Goal: Information Seeking & Learning: Learn about a topic

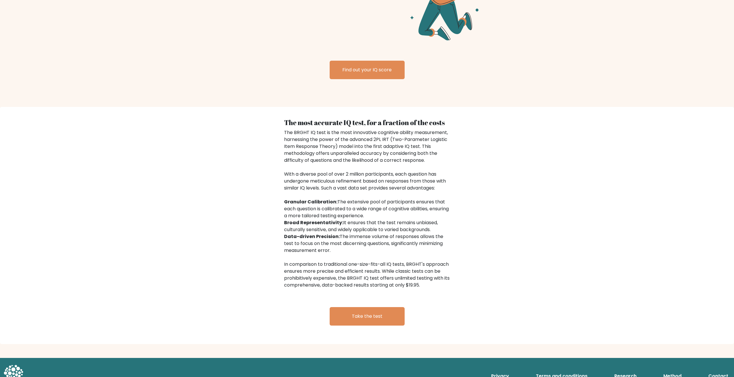
scroll to position [778, 0]
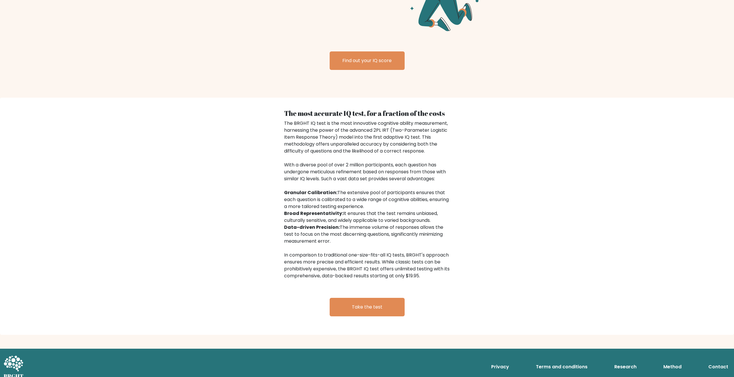
click at [198, 116] on div "The most accurate IQ test, for a fraction of the costs The BRGHT IQ test is the…" at bounding box center [367, 216] width 734 height 237
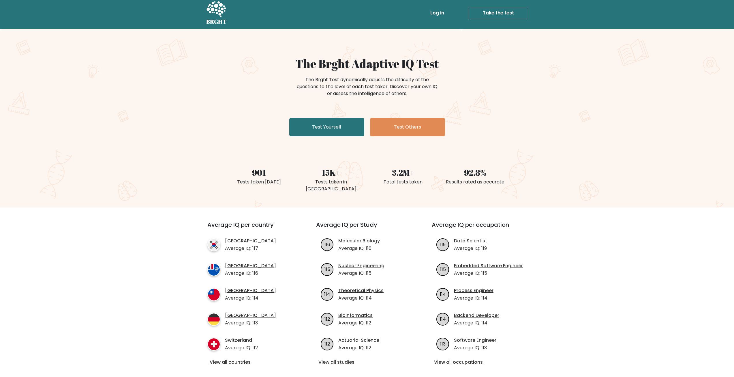
scroll to position [0, 0]
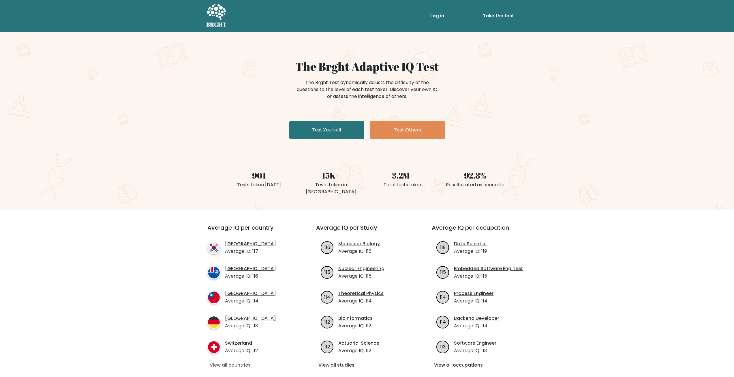
click at [238, 361] on link "View all countries" at bounding box center [251, 364] width 83 height 7
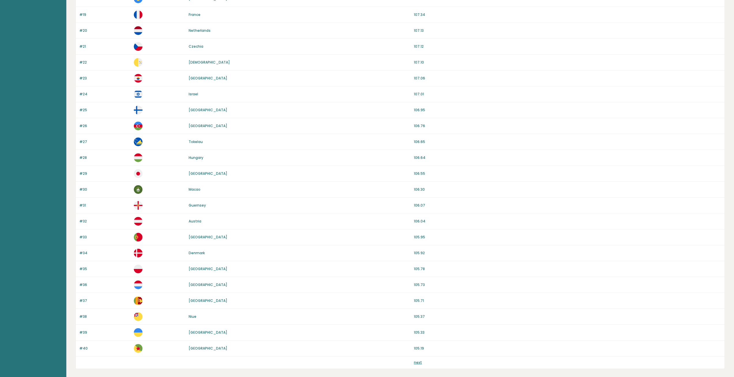
scroll to position [366, 0]
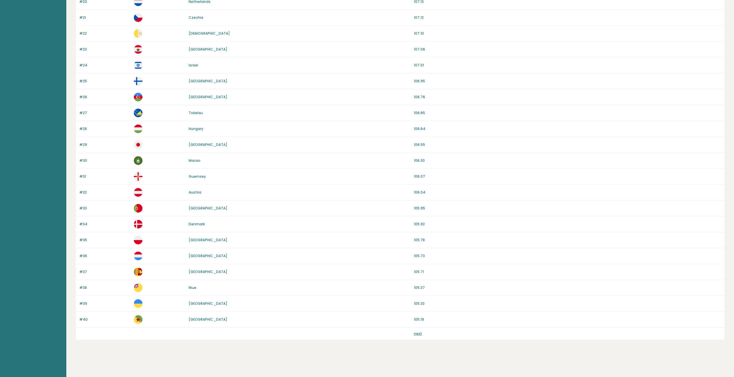
click at [417, 332] on link "next" at bounding box center [418, 333] width 8 height 5
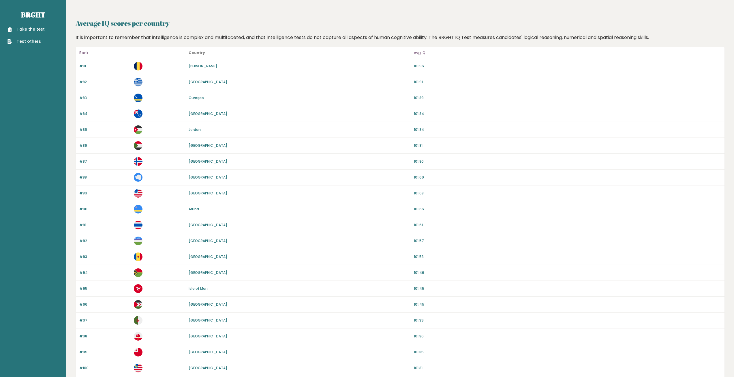
scroll to position [366, 0]
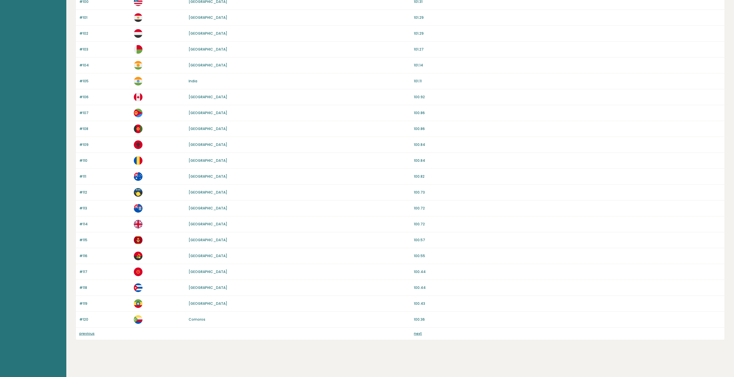
drag, startPoint x: 0, startPoint y: 0, endPoint x: 420, endPoint y: 334, distance: 536.3
click at [420, 334] on link "next" at bounding box center [418, 333] width 8 height 5
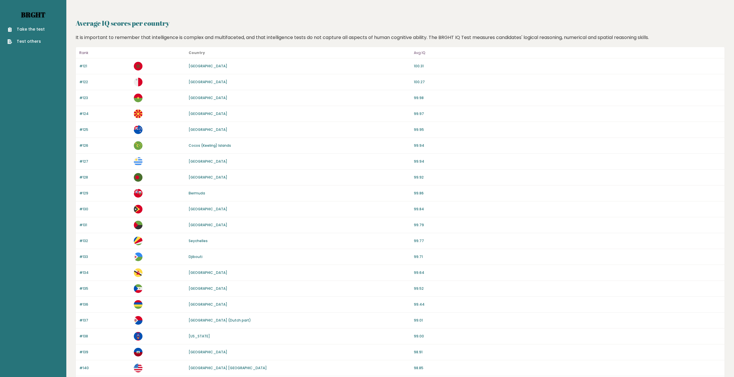
click at [30, 15] on link "Brght" at bounding box center [33, 14] width 24 height 9
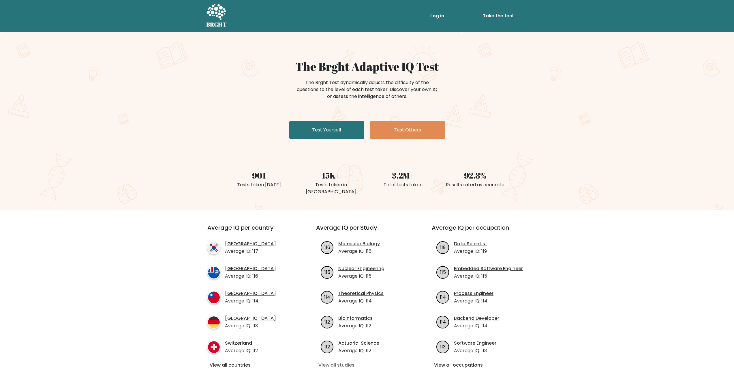
click at [331, 361] on link "View all studies" at bounding box center [367, 364] width 97 height 7
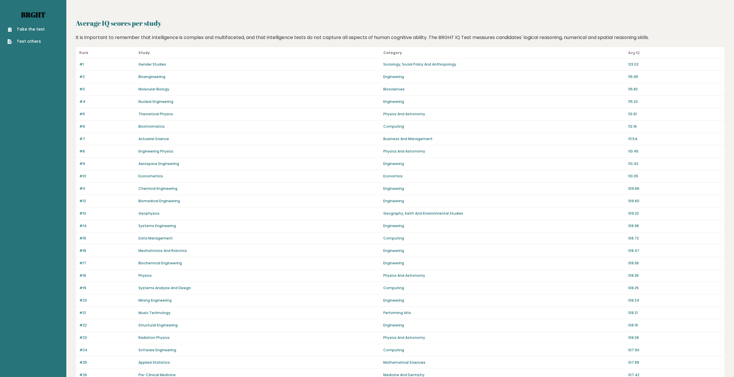
click at [38, 15] on link "Brght" at bounding box center [33, 14] width 24 height 9
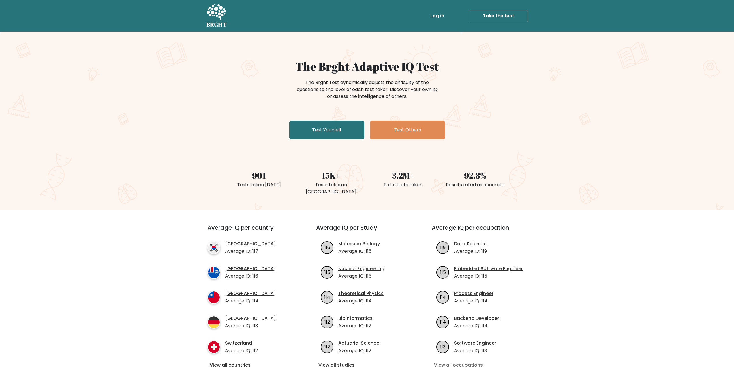
click at [457, 361] on link "View all occupations" at bounding box center [482, 364] width 97 height 7
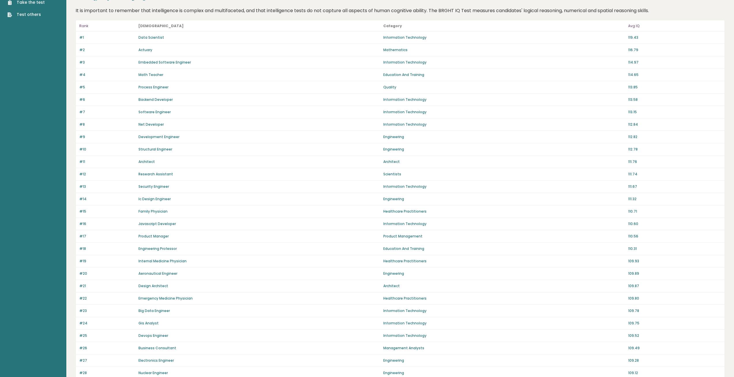
scroll to position [29, 0]
click at [696, 231] on div "#17 Product Manager Product Management 110.56" at bounding box center [400, 234] width 649 height 12
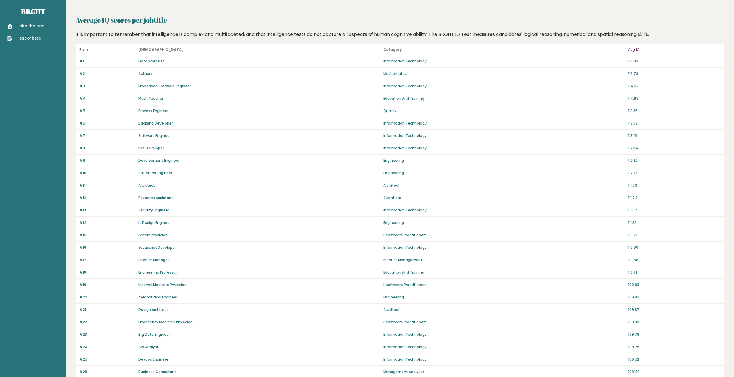
scroll to position [0, 0]
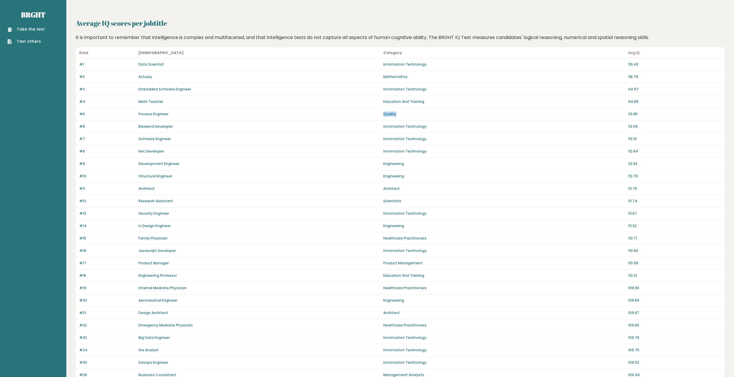
drag, startPoint x: 394, startPoint y: 113, endPoint x: 380, endPoint y: 113, distance: 14.1
click at [380, 113] on div "#5 Process Engineer Quality 113.85" at bounding box center [400, 114] width 649 height 12
click at [336, 124] on div "Backend Developer" at bounding box center [258, 126] width 241 height 5
click at [30, 18] on link "Brght" at bounding box center [33, 14] width 24 height 9
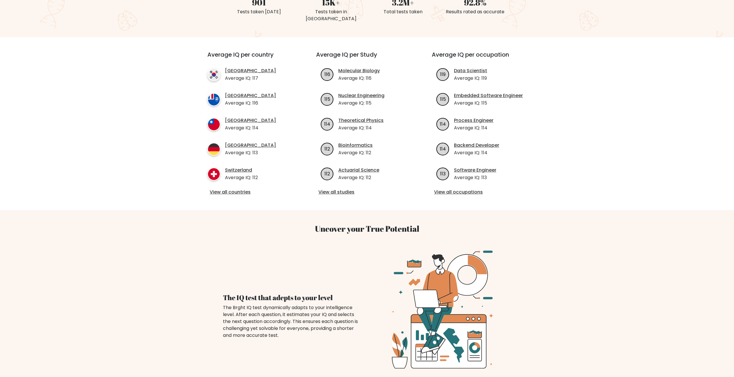
scroll to position [172, 0]
drag, startPoint x: 419, startPoint y: 222, endPoint x: 276, endPoint y: 229, distance: 143.6
click at [313, 226] on h3 "Uncover your True Potential" at bounding box center [367, 229] width 374 height 10
click at [271, 229] on div "Uncover your True Potential The IQ test that adepts to your level The Brght IQ …" at bounding box center [367, 294] width 381 height 168
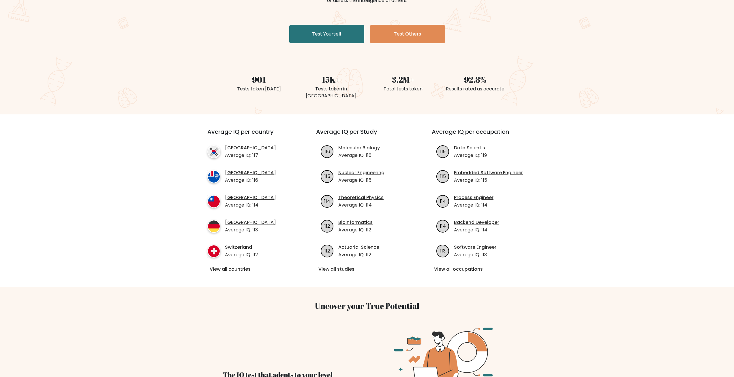
scroll to position [0, 0]
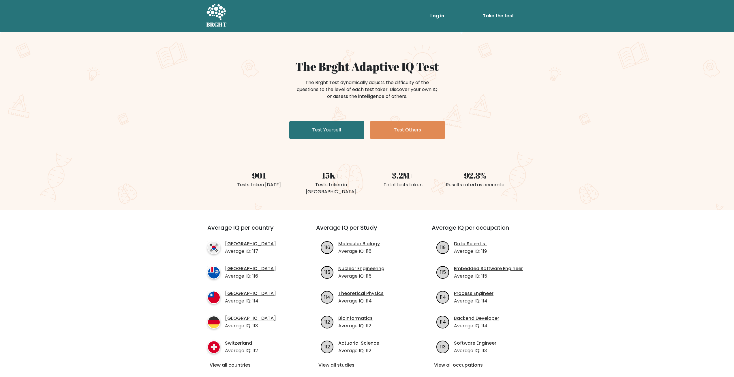
click at [217, 12] on icon at bounding box center [216, 12] width 20 height 17
drag, startPoint x: 264, startPoint y: 173, endPoint x: 270, endPoint y: 175, distance: 6.8
click at [245, 169] on div "901" at bounding box center [258, 175] width 65 height 12
drag, startPoint x: 271, startPoint y: 176, endPoint x: 267, endPoint y: 176, distance: 3.5
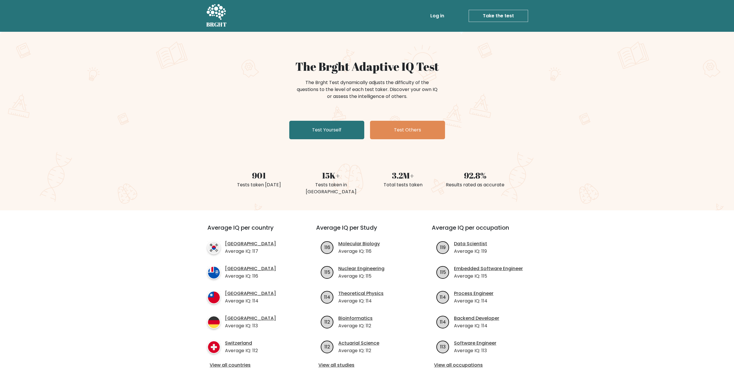
click at [267, 176] on div "901" at bounding box center [258, 175] width 65 height 12
drag, startPoint x: 267, startPoint y: 176, endPoint x: 246, endPoint y: 176, distance: 21.9
click at [246, 176] on div "901" at bounding box center [258, 175] width 65 height 12
click at [212, 166] on div "901 Tests taken [DATE] 15K+ Tests taken in [GEOGRAPHIC_DATA] 3.2M+ Total tests …" at bounding box center [367, 175] width 734 height 41
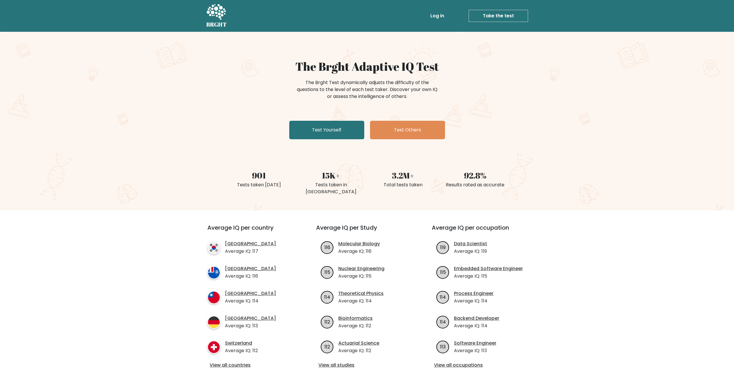
click at [229, 127] on div "The Brght Adaptive IQ Test The Brght Test dynamically adjusts the difficulty of…" at bounding box center [367, 100] width 289 height 82
drag, startPoint x: 329, startPoint y: 315, endPoint x: 318, endPoint y: 316, distance: 10.7
click at [318, 316] on div "112" at bounding box center [327, 321] width 22 height 13
click at [311, 308] on div "Average IQ per Study 116 Molecular Biology Average IQ: 116 115 Nuclear Engineer…" at bounding box center [367, 296] width 116 height 145
drag, startPoint x: 324, startPoint y: 288, endPoint x: 334, endPoint y: 287, distance: 10.7
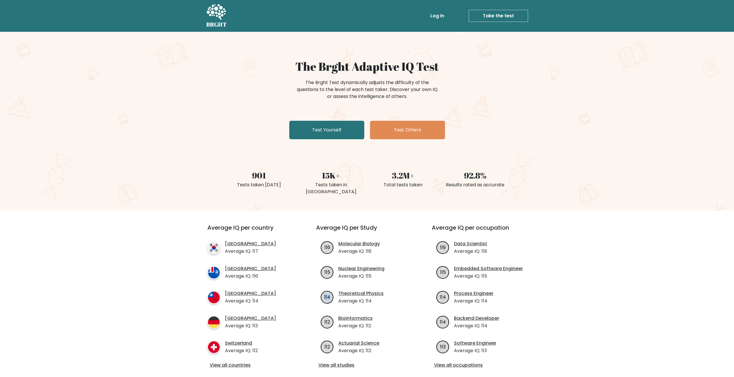
click at [334, 291] on div "114" at bounding box center [327, 297] width 22 height 13
drag, startPoint x: 331, startPoint y: 265, endPoint x: 317, endPoint y: 265, distance: 13.3
click at [317, 266] on div "115" at bounding box center [327, 272] width 22 height 13
click at [330, 175] on div "15K+" at bounding box center [331, 175] width 65 height 12
click at [328, 177] on div "15K+" at bounding box center [331, 175] width 65 height 12
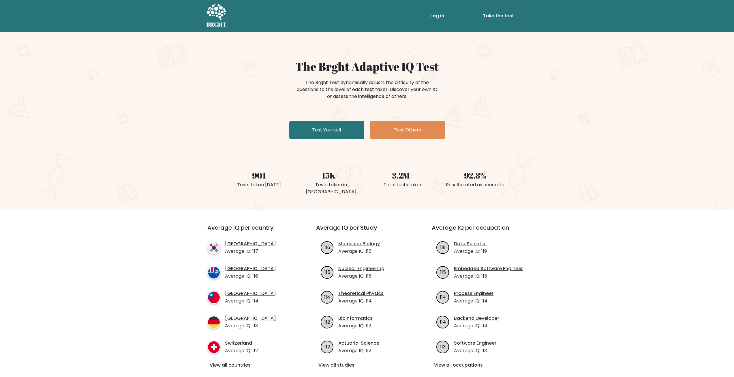
click at [324, 177] on div "15K+" at bounding box center [331, 175] width 65 height 12
click at [393, 177] on div "3.2M+" at bounding box center [403, 175] width 65 height 12
click at [397, 175] on div "3.2M+" at bounding box center [403, 175] width 65 height 12
click at [401, 174] on div "3.2M+" at bounding box center [403, 175] width 65 height 12
click at [405, 177] on div "3.2M+" at bounding box center [403, 175] width 65 height 12
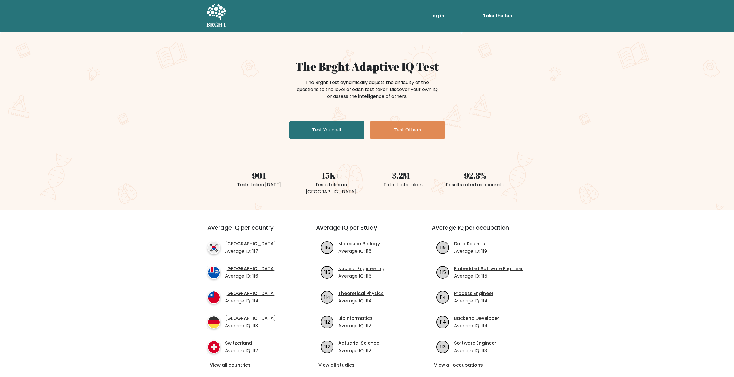
click at [412, 175] on div "3.2M+" at bounding box center [403, 175] width 65 height 12
click at [467, 175] on div "92.8%" at bounding box center [475, 175] width 65 height 12
click at [471, 175] on div "92.8%" at bounding box center [475, 175] width 65 height 12
click at [474, 177] on div "92.8%" at bounding box center [475, 175] width 65 height 12
click at [477, 177] on div "92.8%" at bounding box center [475, 175] width 65 height 12
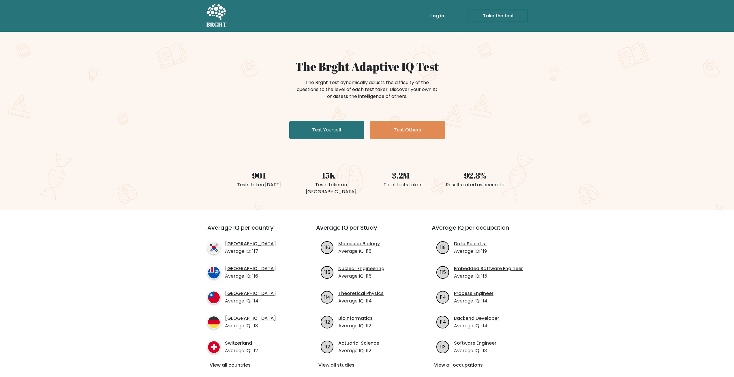
click at [483, 175] on div "92.8%" at bounding box center [475, 175] width 65 height 12
click at [223, 14] on icon at bounding box center [216, 12] width 20 height 17
